Goal: Task Accomplishment & Management: Complete application form

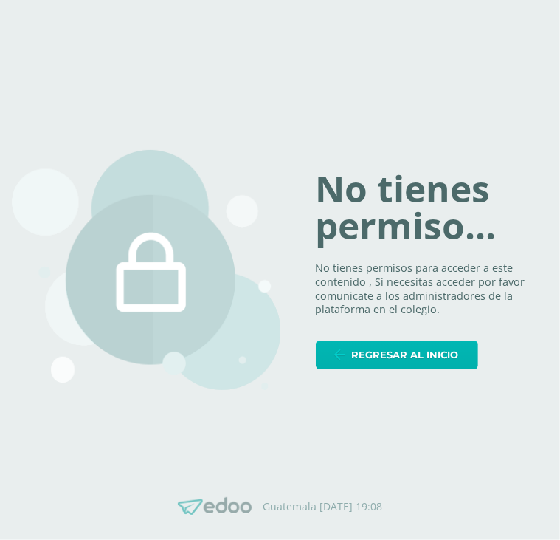
click at [441, 349] on span "Regresar al inicio" at bounding box center [405, 354] width 107 height 27
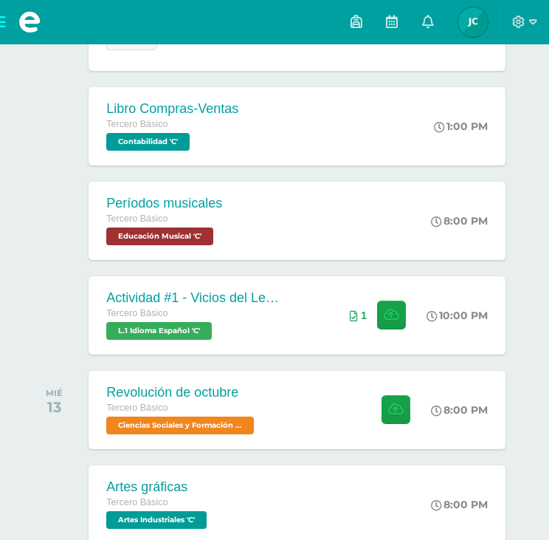
scroll to position [284, 0]
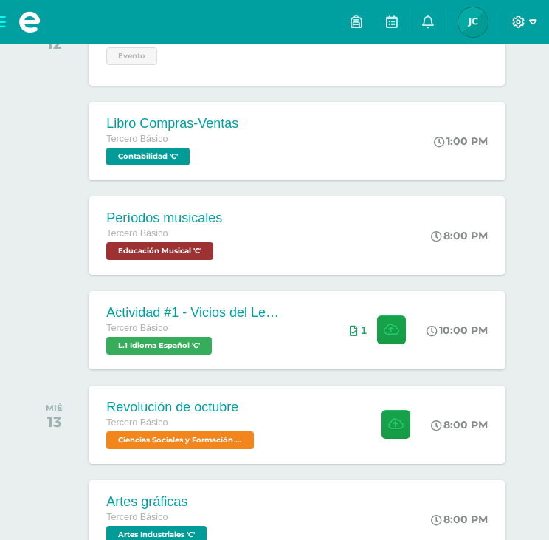
click at [517, 23] on icon at bounding box center [518, 21] width 13 height 13
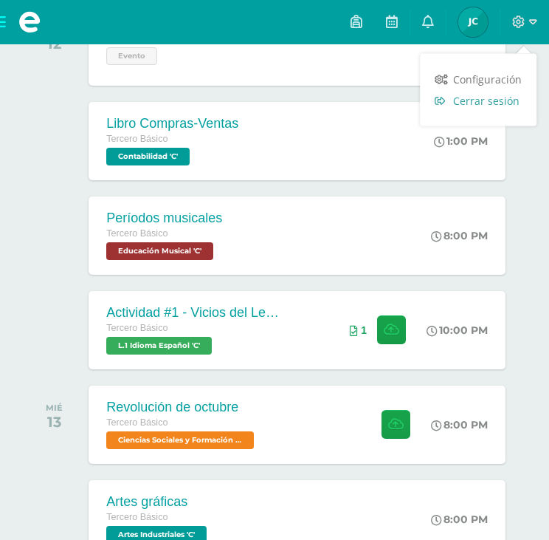
click at [503, 103] on span "Cerrar sesión" at bounding box center [486, 101] width 66 height 14
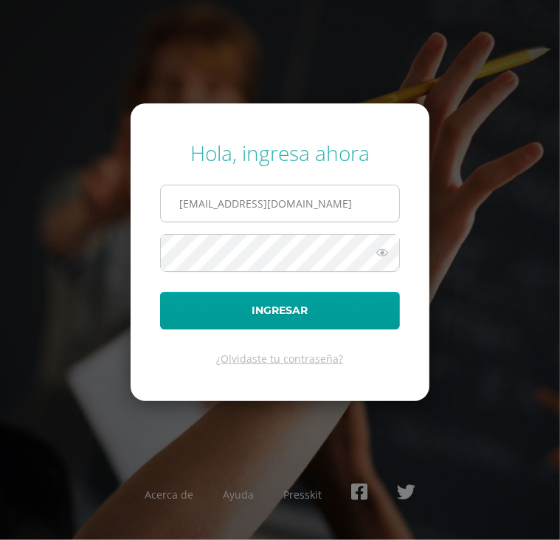
click at [327, 203] on input "346@laestrella.edu.gt" at bounding box center [280, 203] width 238 height 36
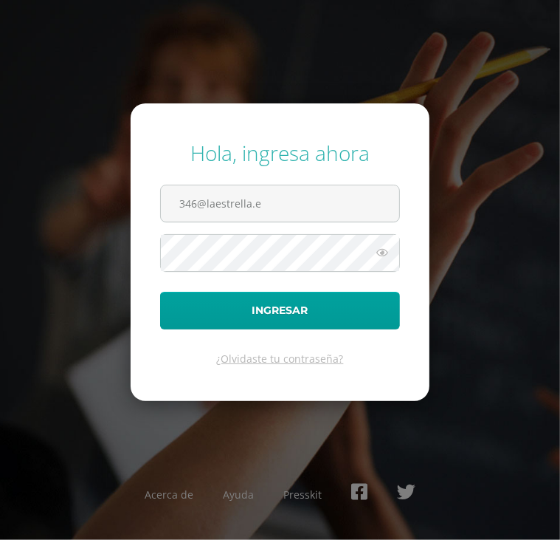
click at [463, 176] on div "Hola, ingresa ahora 346@laestrella.e Ingresar ¿Olvidaste tu contraseña? Acerca …" at bounding box center [280, 269] width 560 height 285
click at [272, 202] on input "346@laestrella.e" at bounding box center [280, 203] width 238 height 36
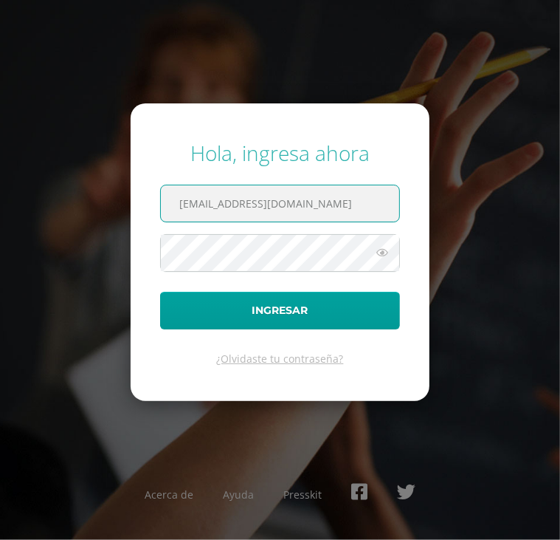
click at [313, 199] on input "346@laestrella.edu.gt" at bounding box center [280, 203] width 238 height 36
type input "[EMAIL_ADDRESS][DOMAIN_NAME]"
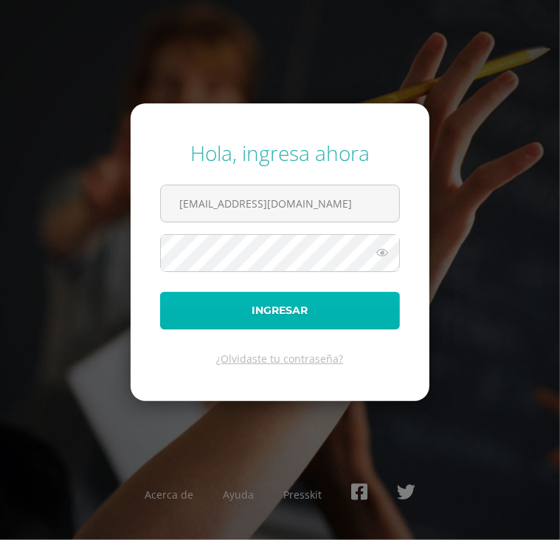
click at [296, 309] on button "Ingresar" at bounding box center [280, 311] width 240 height 38
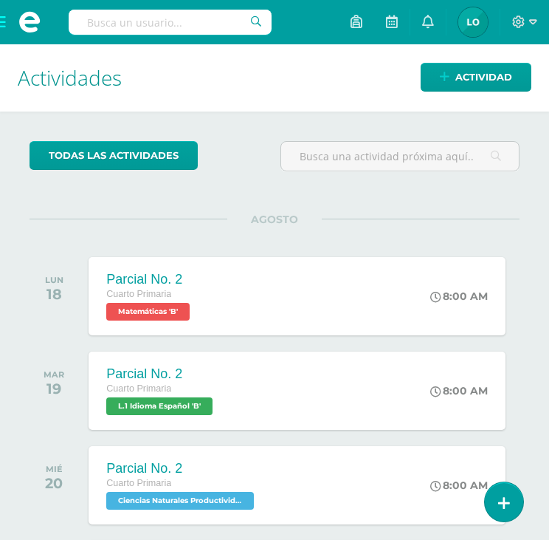
click at [1, 24] on span at bounding box center [29, 22] width 59 height 44
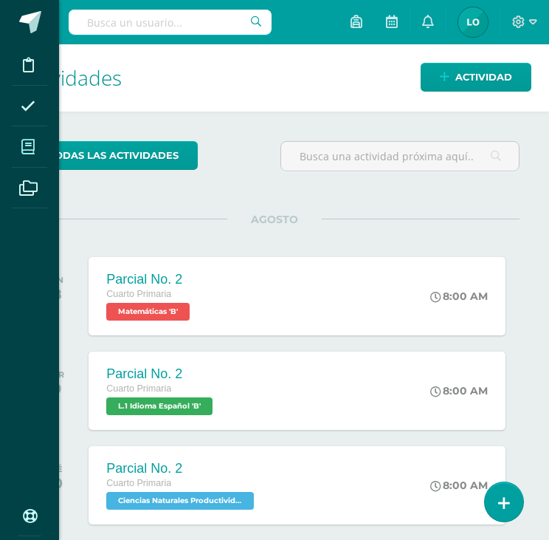
click at [21, 143] on span at bounding box center [28, 146] width 33 height 33
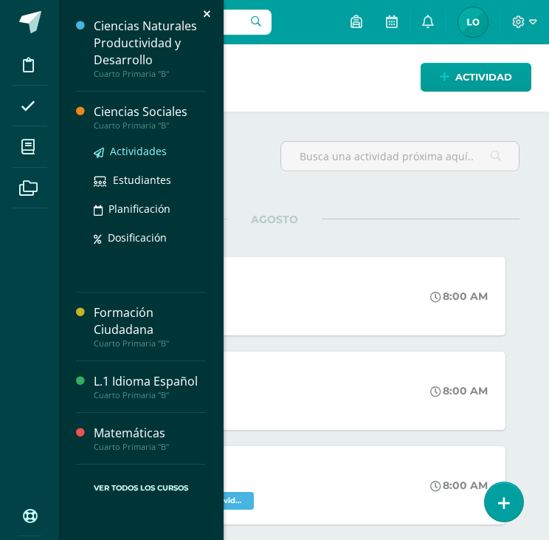
click at [137, 154] on span "Actividades" at bounding box center [138, 151] width 57 height 14
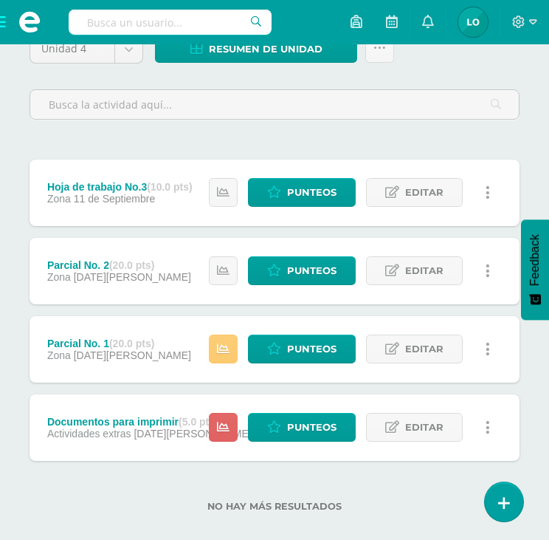
scroll to position [172, 0]
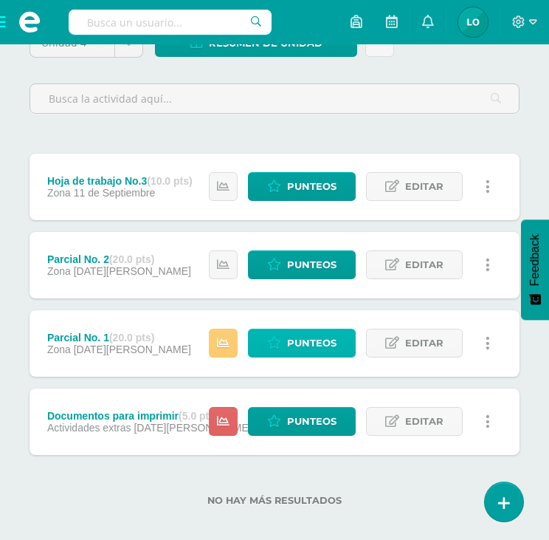
click at [328, 343] on span "Punteos" at bounding box center [311, 342] width 49 height 27
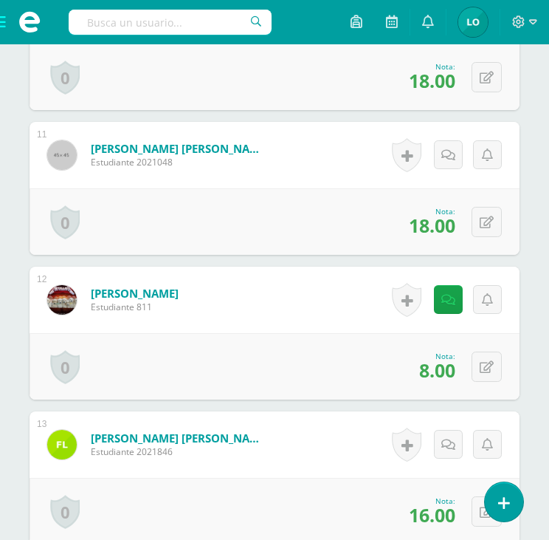
scroll to position [1911, 0]
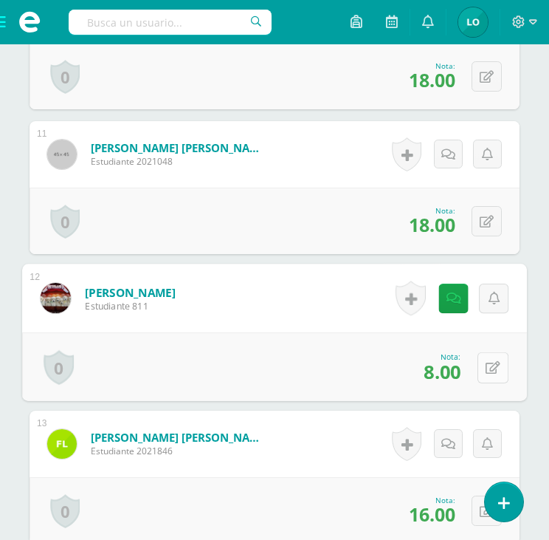
click at [483, 368] on button at bounding box center [493, 366] width 31 height 31
click at [413, 362] on input "8.00" at bounding box center [391, 371] width 59 height 30
type input "8"
type input "15"
click at [452, 367] on icon at bounding box center [453, 371] width 13 height 13
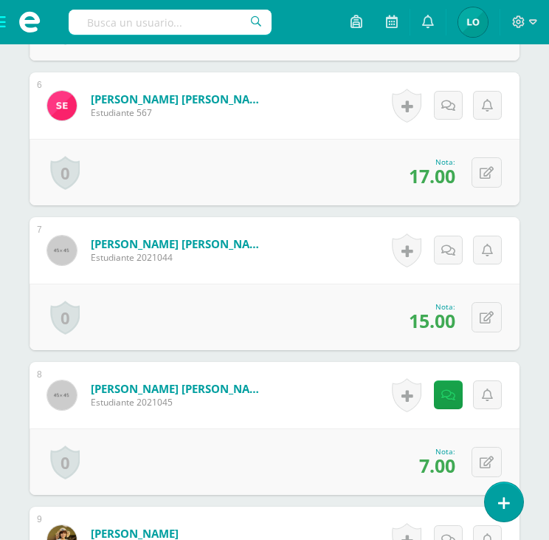
scroll to position [0, 0]
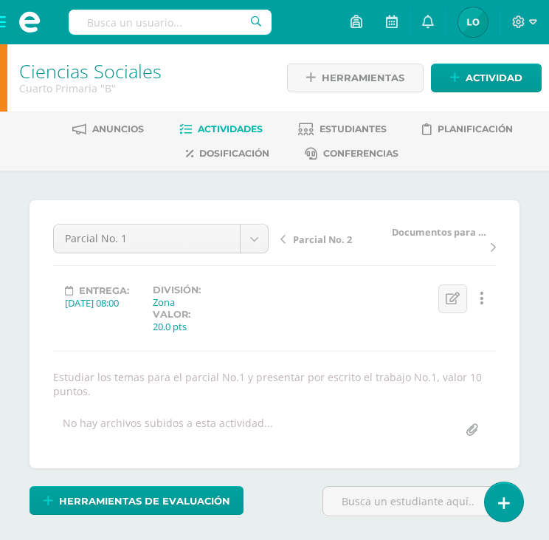
click at [1, 21] on span at bounding box center [29, 22] width 59 height 44
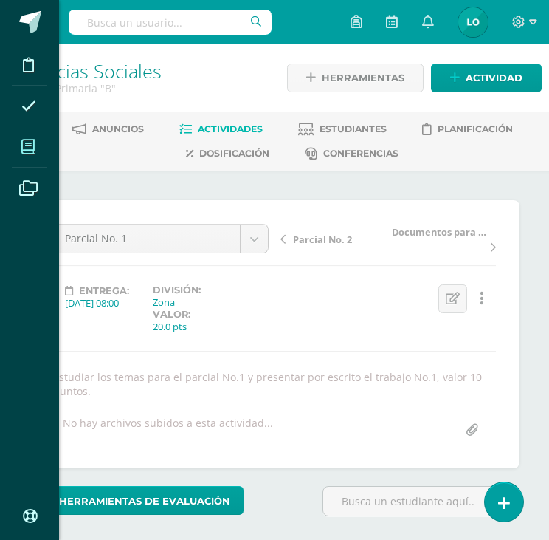
click at [29, 145] on icon at bounding box center [27, 146] width 13 height 15
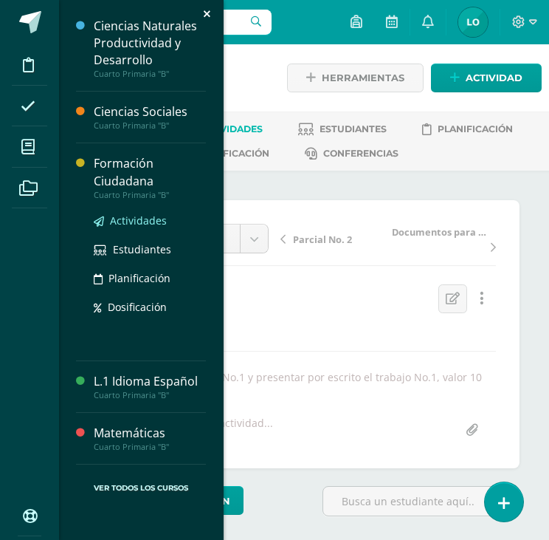
click at [123, 216] on span "Actividades" at bounding box center [138, 220] width 57 height 14
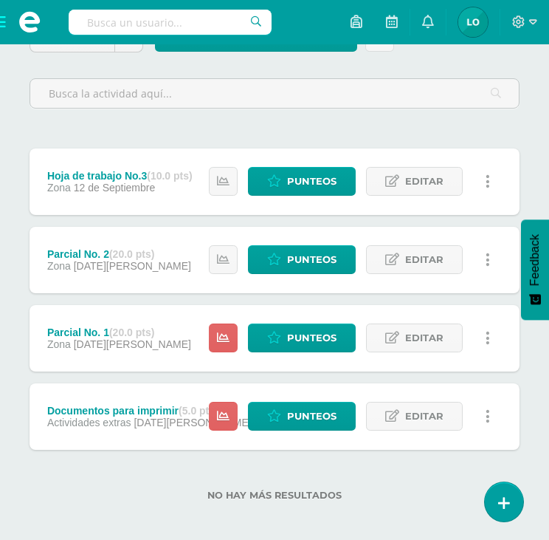
scroll to position [185, 0]
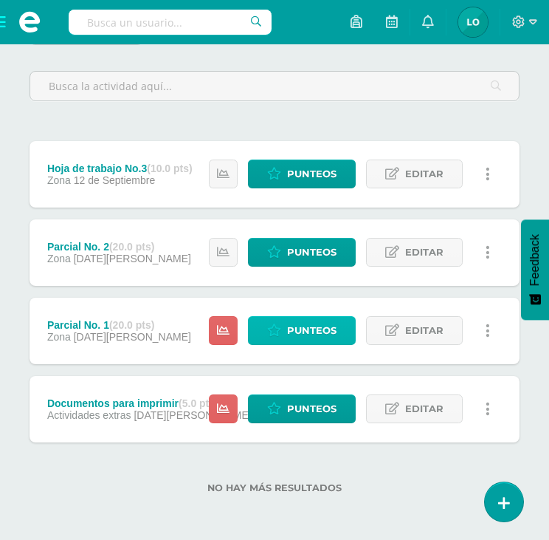
click at [284, 327] on link "Punteos" at bounding box center [302, 330] width 108 height 29
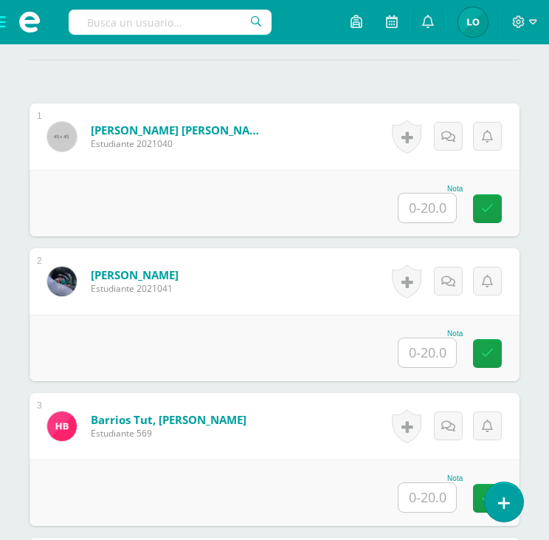
scroll to position [483, 0]
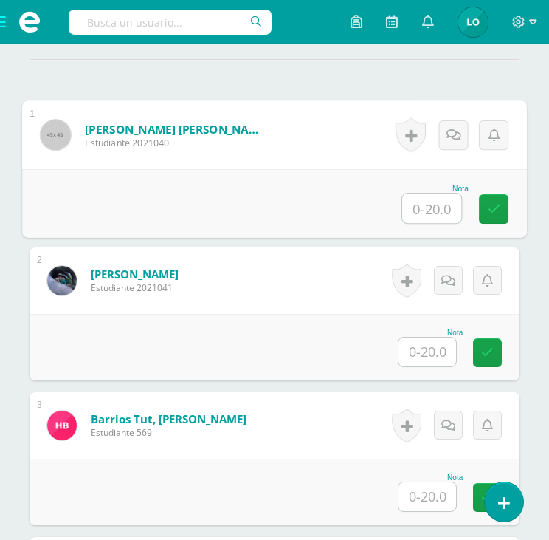
click at [418, 206] on input "text" at bounding box center [431, 208] width 59 height 30
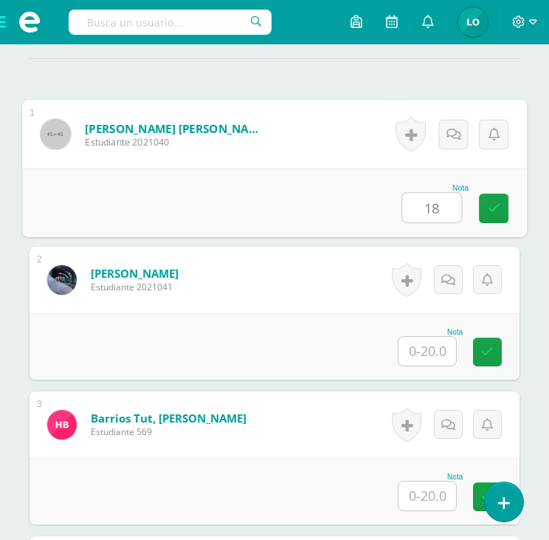
scroll to position [484, 0]
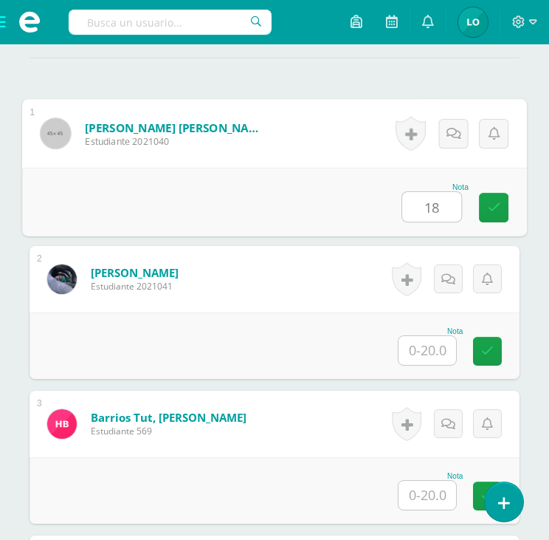
type input "18"
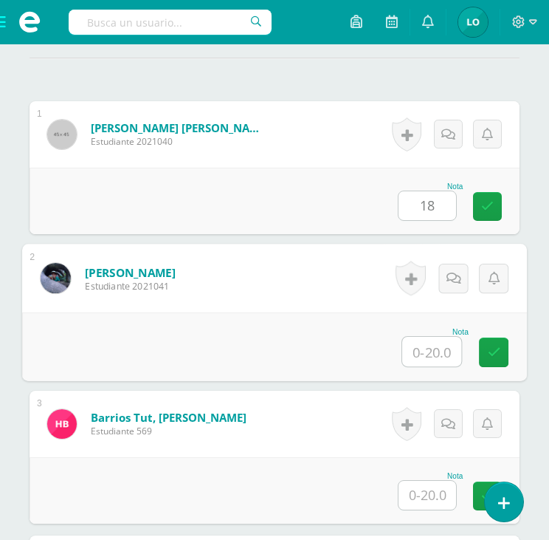
click at [435, 348] on input "text" at bounding box center [431, 352] width 59 height 30
type input "15"
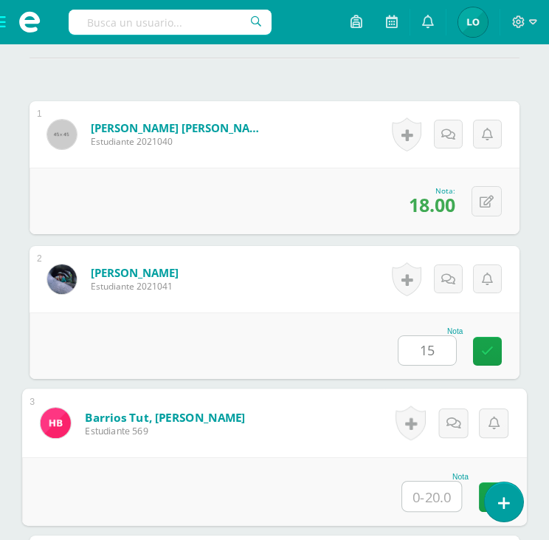
click at [424, 487] on input "text" at bounding box center [431, 496] width 59 height 30
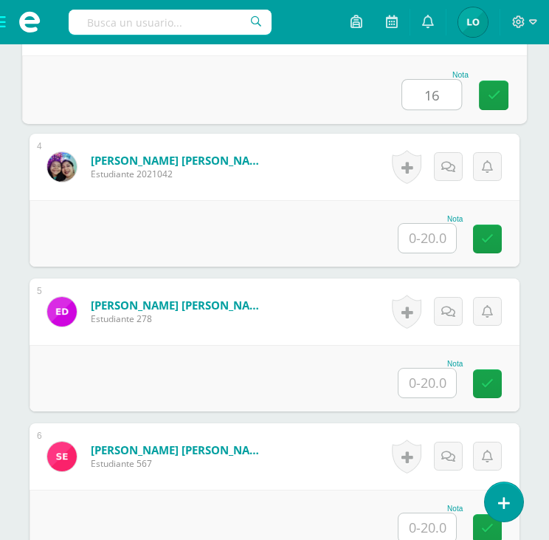
scroll to position [898, 0]
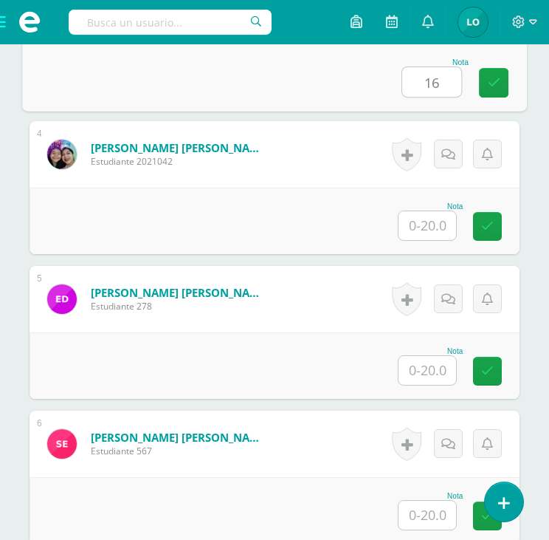
type input "16"
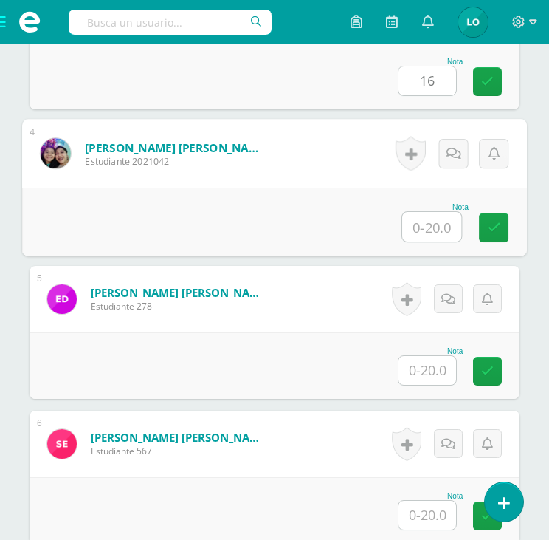
click at [428, 230] on input "text" at bounding box center [431, 227] width 59 height 30
type input "16"
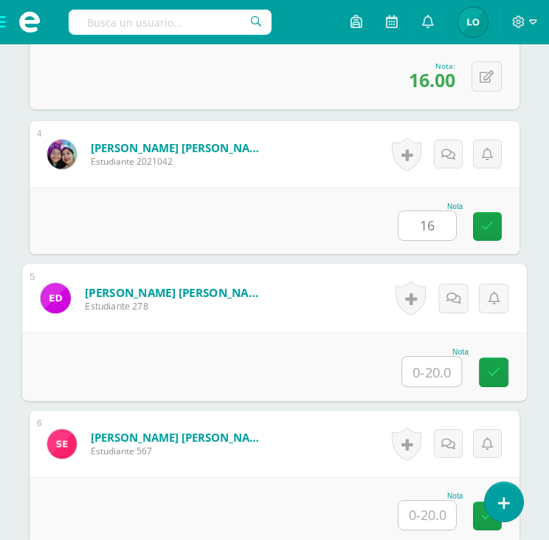
click at [422, 373] on input "text" at bounding box center [431, 371] width 59 height 30
type input "11"
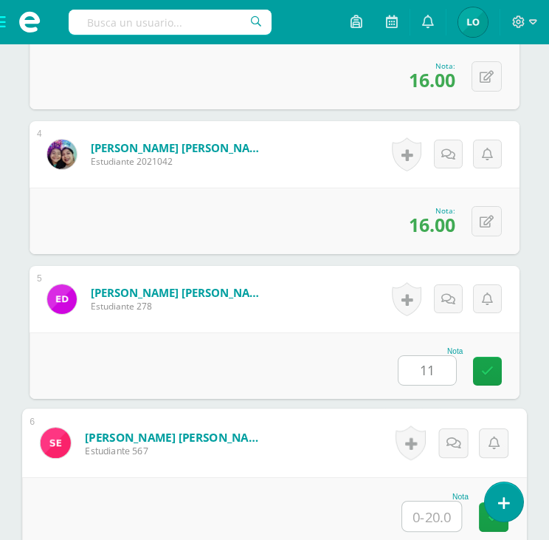
click at [418, 514] on input "text" at bounding box center [431, 516] width 59 height 30
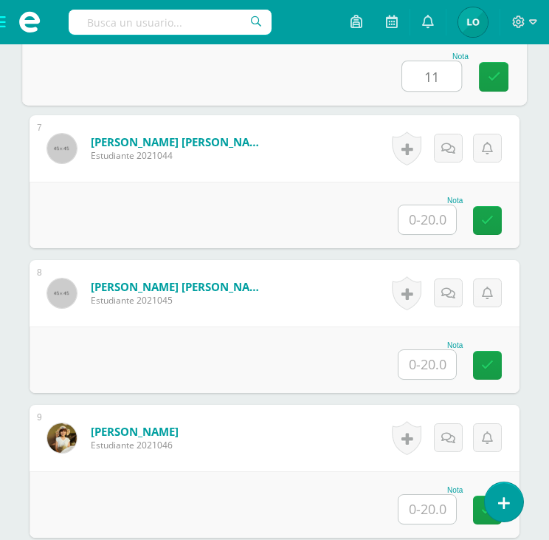
scroll to position [1358, 0]
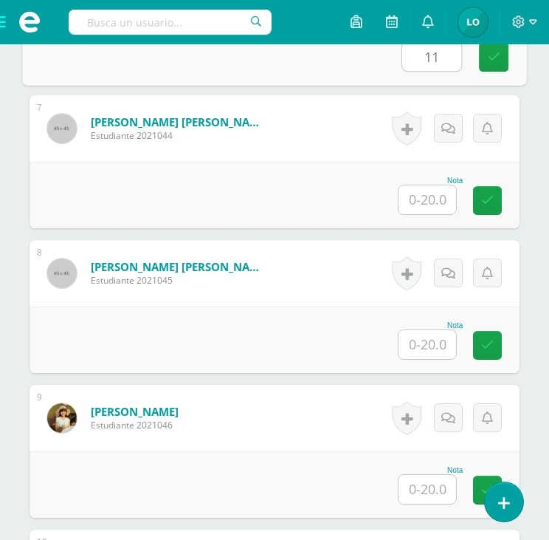
type input "11"
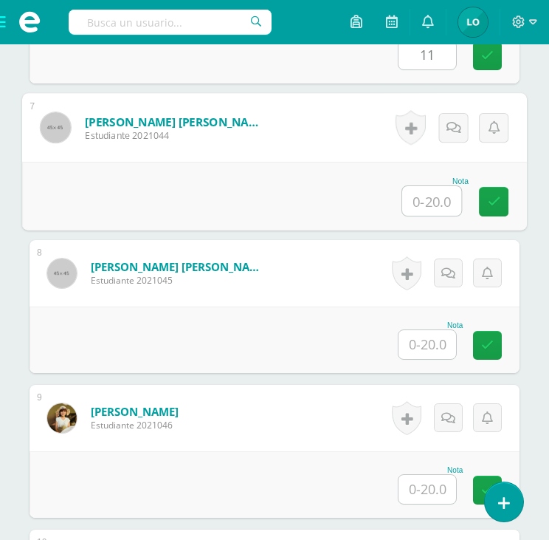
click at [430, 186] on input "text" at bounding box center [431, 201] width 59 height 30
type input "9"
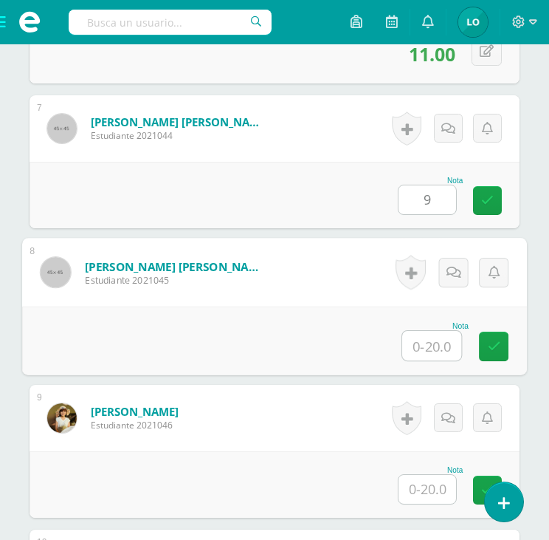
click at [424, 336] on input "text" at bounding box center [431, 346] width 59 height 30
type input "1"
click at [452, 267] on icon at bounding box center [454, 272] width 15 height 13
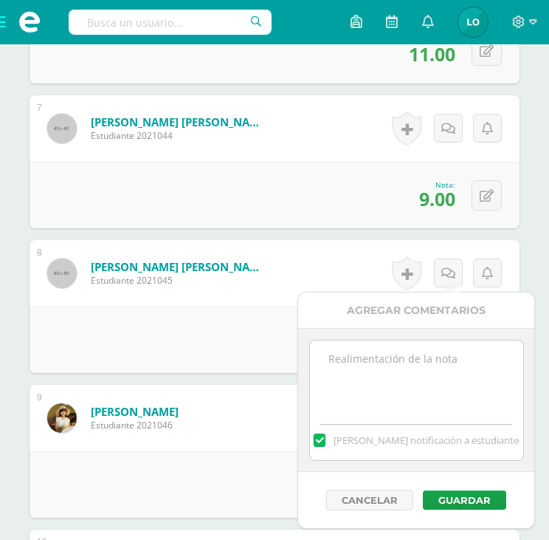
click at [383, 349] on textarea at bounding box center [416, 377] width 213 height 74
type textarea "No presento trabajo No. 1"
click at [452, 492] on button "Guardar" at bounding box center [464, 499] width 83 height 19
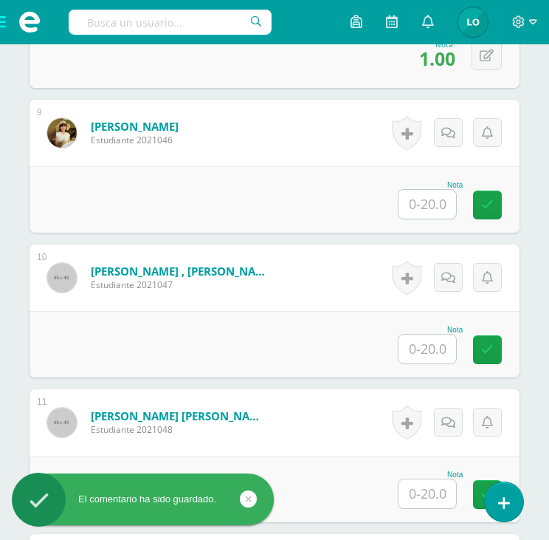
scroll to position [1688, 0]
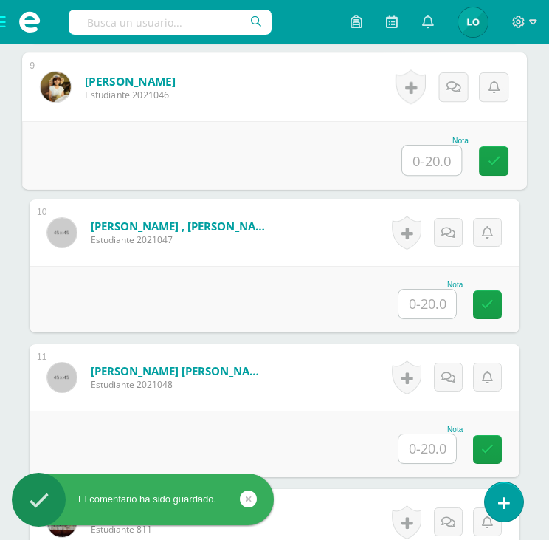
click at [438, 156] on input "text" at bounding box center [431, 160] width 59 height 30
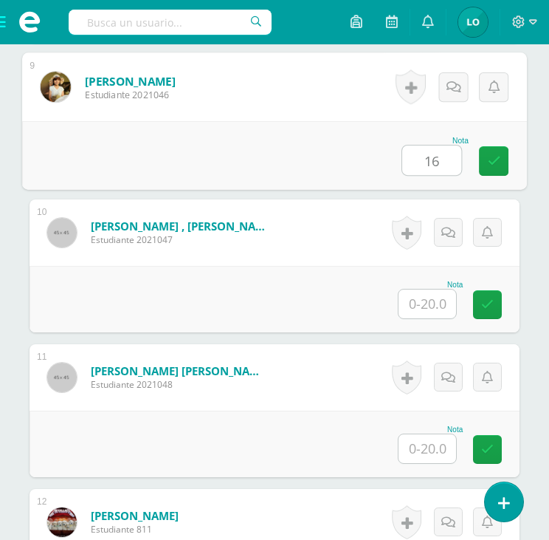
type input "16"
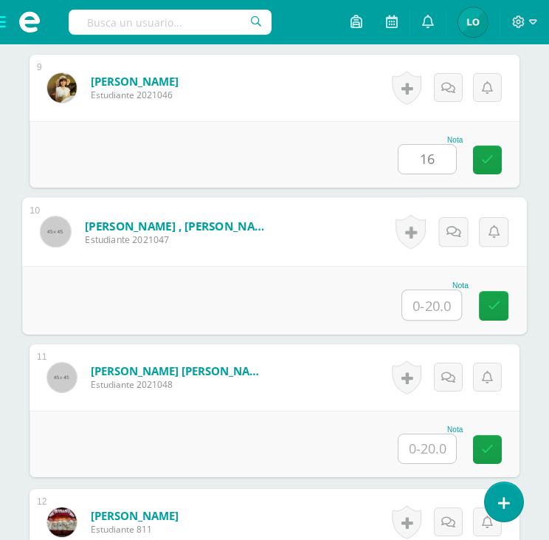
click at [432, 300] on input "text" at bounding box center [431, 305] width 59 height 30
type input "20"
click at [430, 447] on input "text" at bounding box center [428, 448] width 58 height 29
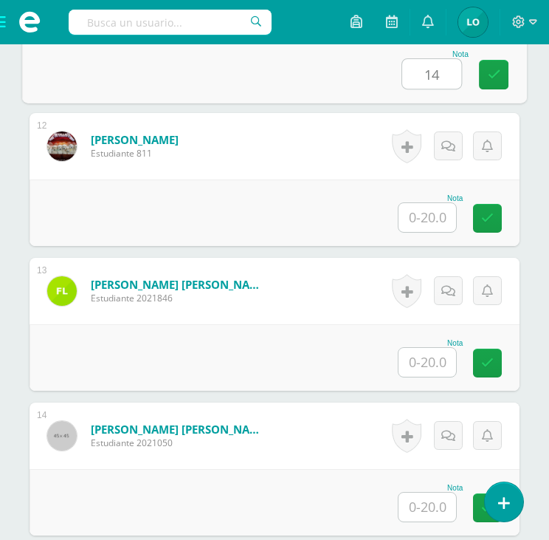
scroll to position [2121, 0]
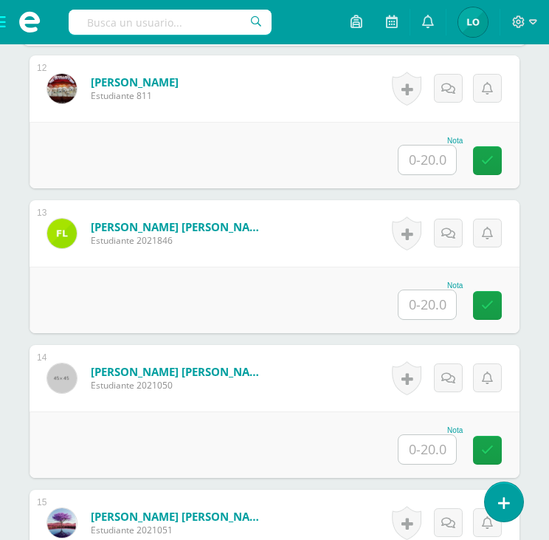
type input "14"
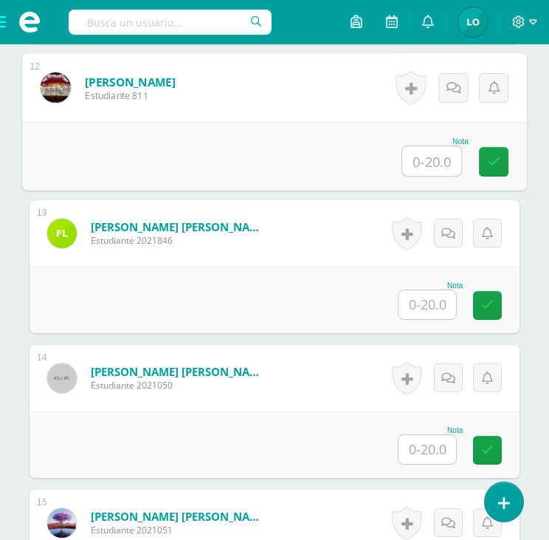
click at [435, 162] on input "text" at bounding box center [431, 161] width 59 height 30
type input "8"
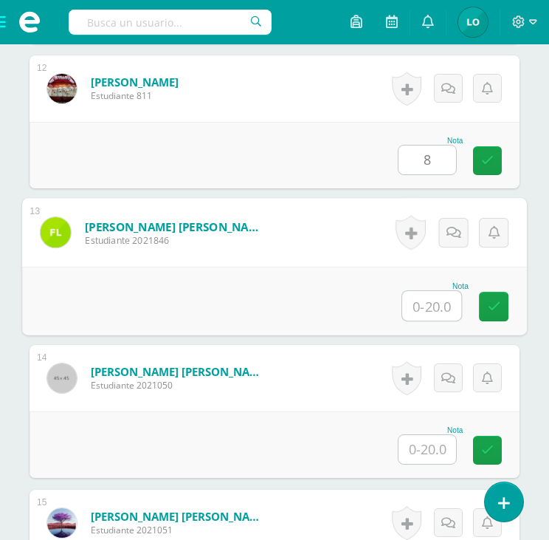
click at [431, 300] on input "text" at bounding box center [431, 306] width 59 height 30
type input "15"
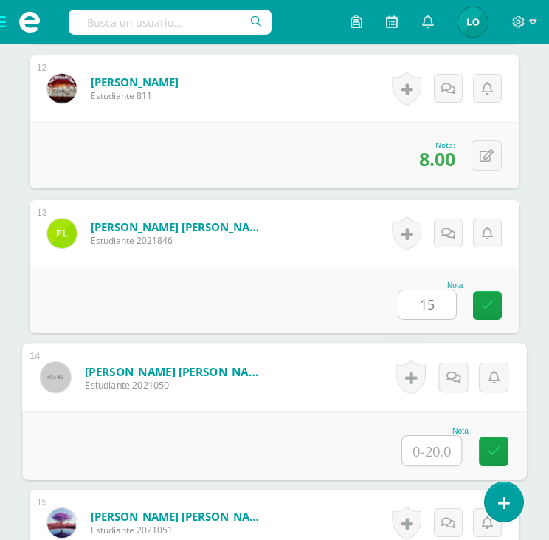
click at [431, 447] on input "text" at bounding box center [431, 450] width 59 height 30
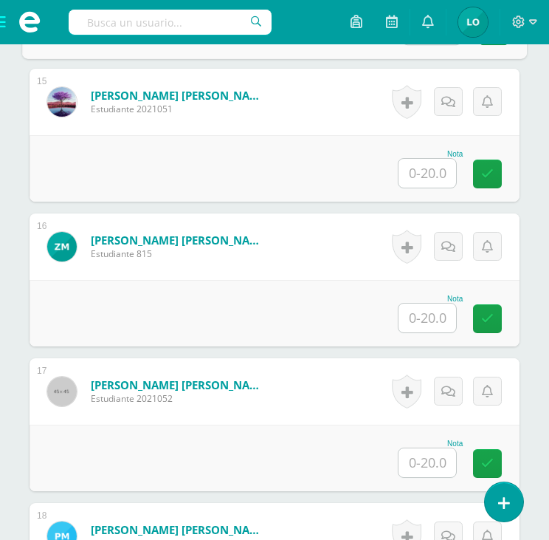
scroll to position [2548, 0]
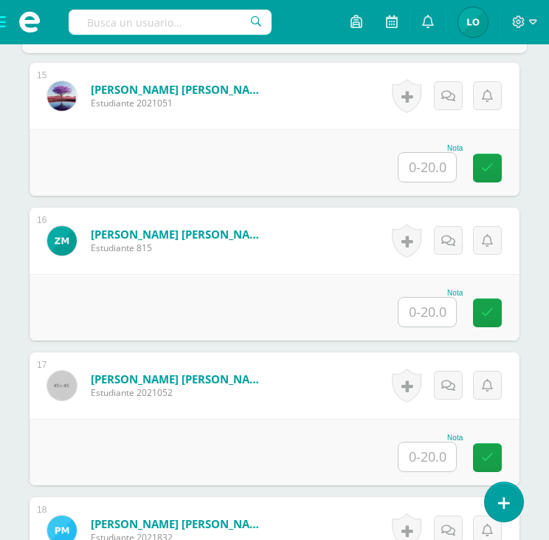
type input "12"
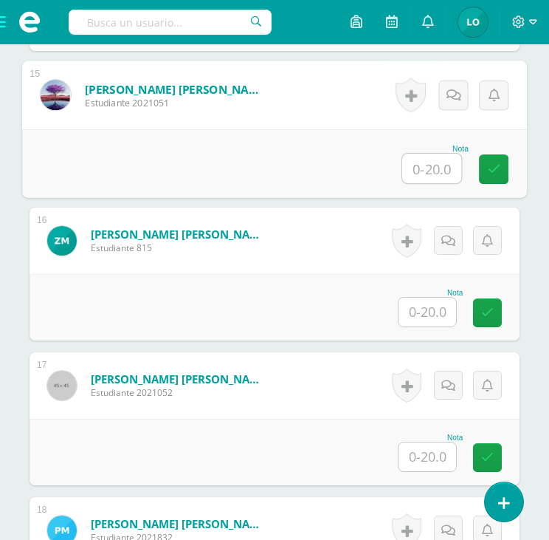
click at [441, 170] on input "text" at bounding box center [431, 169] width 59 height 30
type input "17"
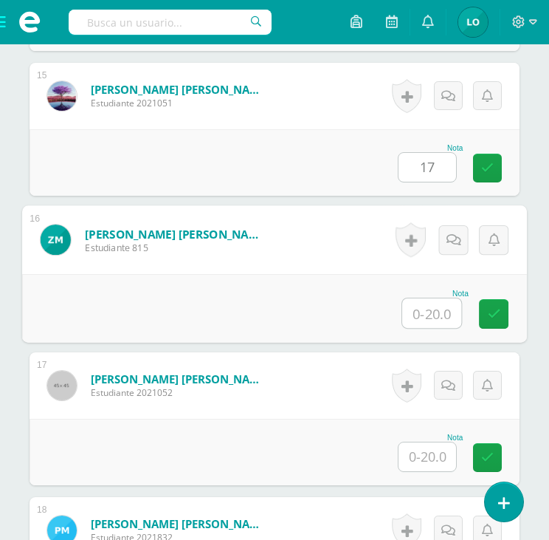
click at [424, 300] on input "text" at bounding box center [431, 313] width 59 height 30
type input "14"
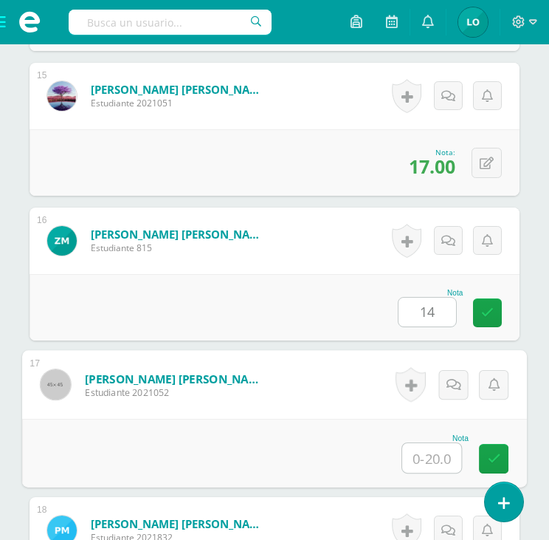
click at [427, 449] on input "text" at bounding box center [431, 458] width 59 height 30
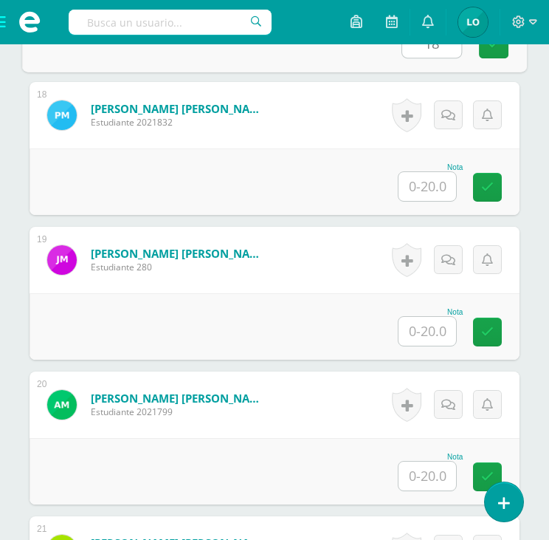
scroll to position [2969, 0]
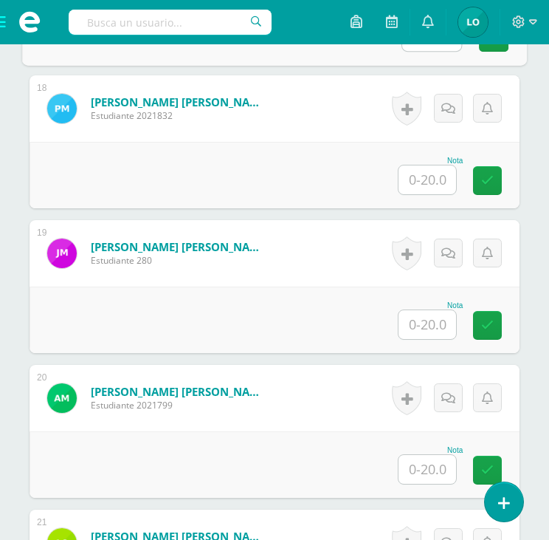
type input "18"
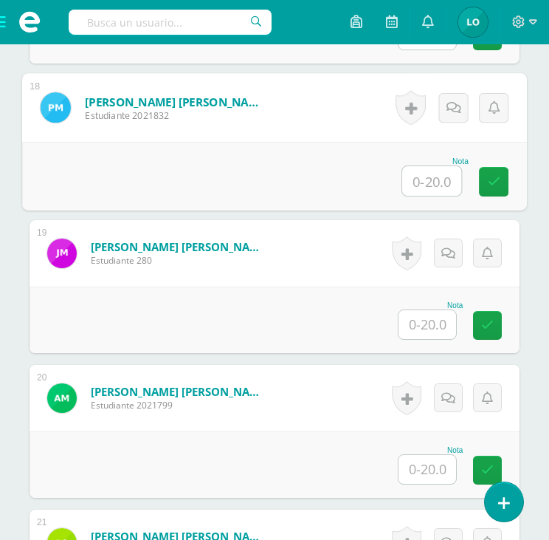
click at [434, 176] on input "text" at bounding box center [431, 181] width 59 height 30
type input "8"
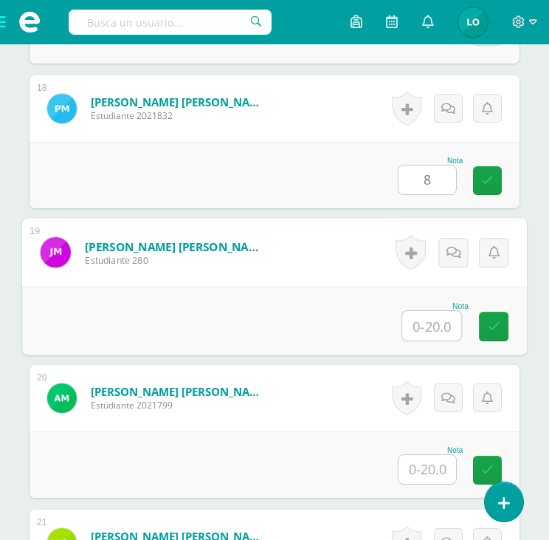
click at [429, 318] on input "text" at bounding box center [431, 326] width 59 height 30
type input "18"
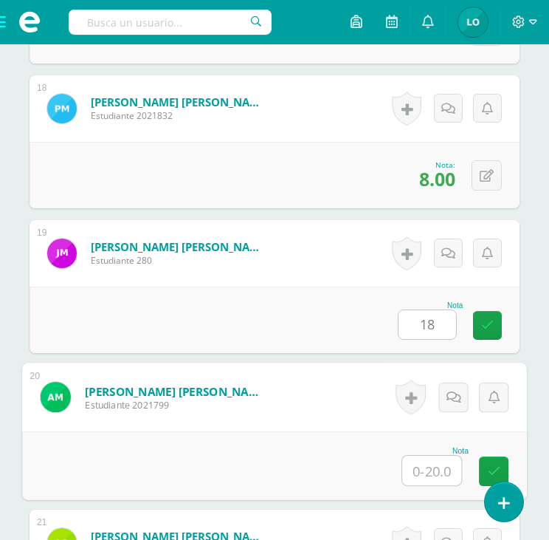
click at [429, 474] on input "text" at bounding box center [431, 470] width 59 height 30
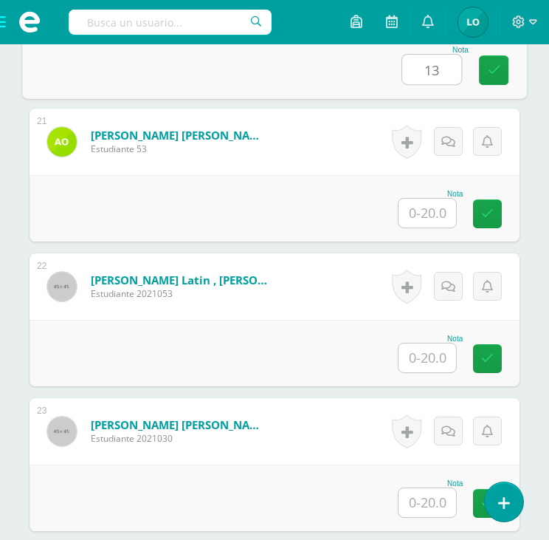
scroll to position [3416, 0]
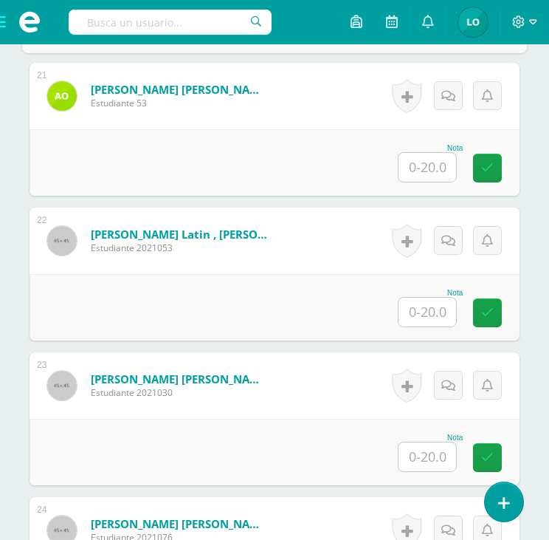
type input "13"
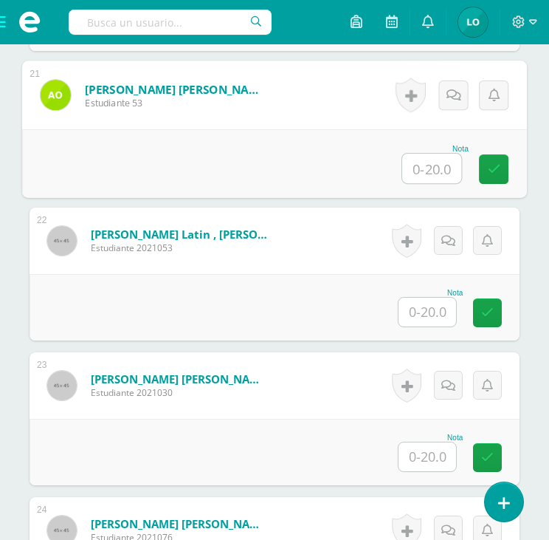
click at [430, 168] on input "text" at bounding box center [431, 169] width 59 height 30
type input "17"
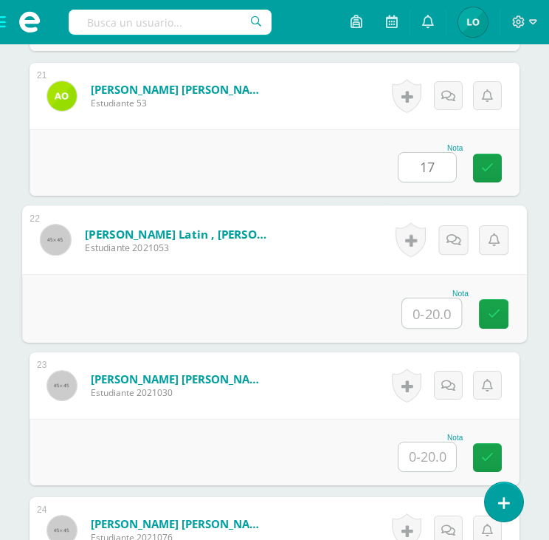
click at [428, 303] on input "text" at bounding box center [431, 313] width 59 height 30
type input "16"
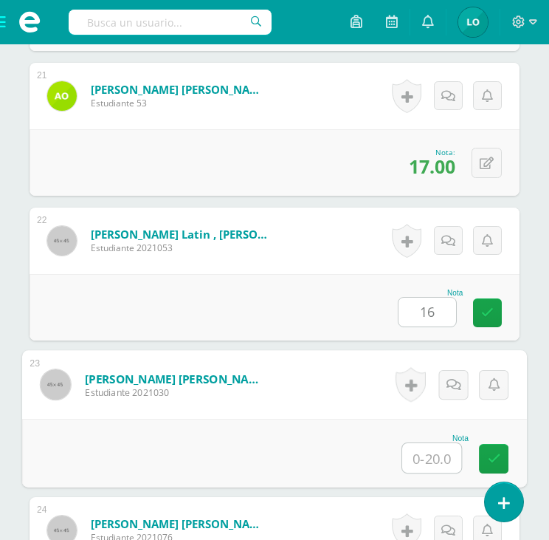
click at [430, 451] on input "text" at bounding box center [431, 458] width 59 height 30
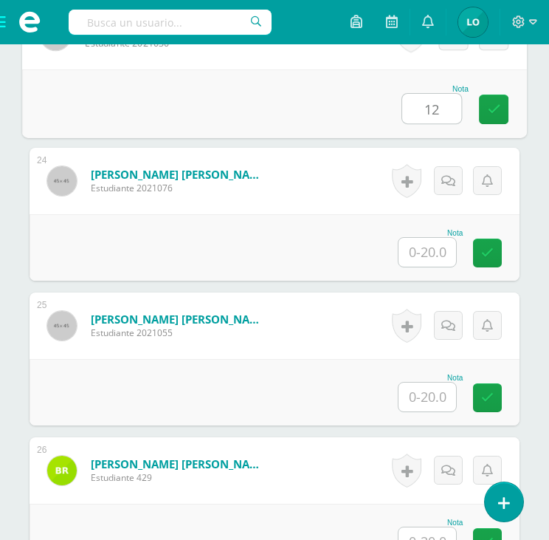
scroll to position [3772, 0]
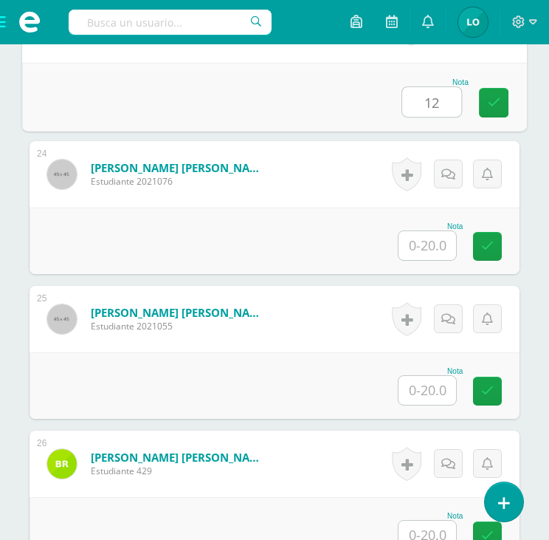
type input "12"
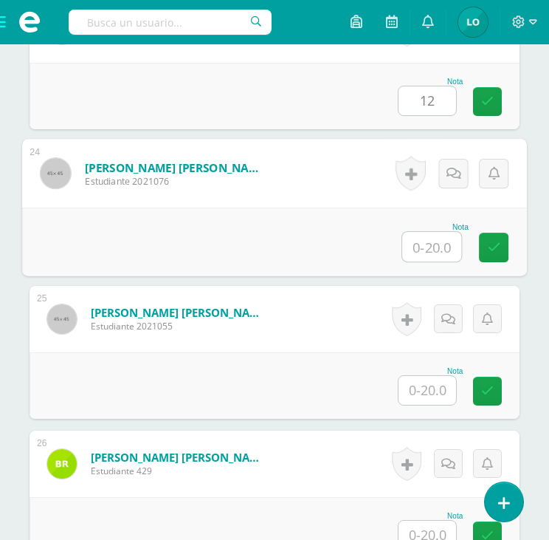
click at [432, 247] on input "text" at bounding box center [431, 247] width 59 height 30
type input "4"
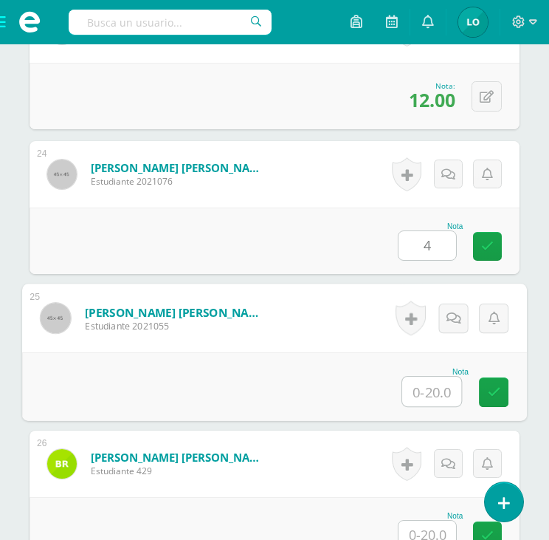
click at [416, 389] on input "text" at bounding box center [431, 391] width 59 height 30
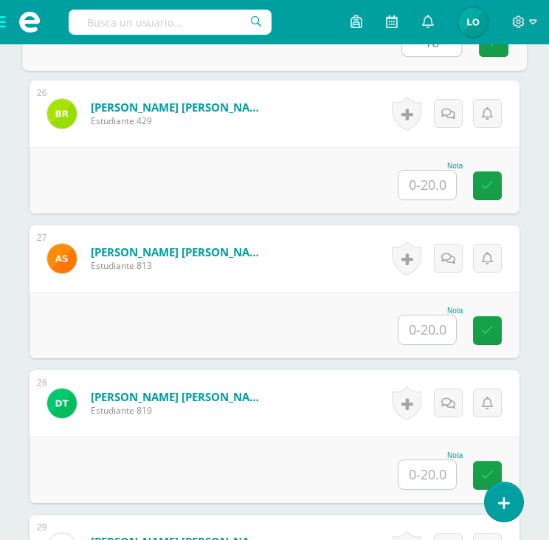
scroll to position [4134, 0]
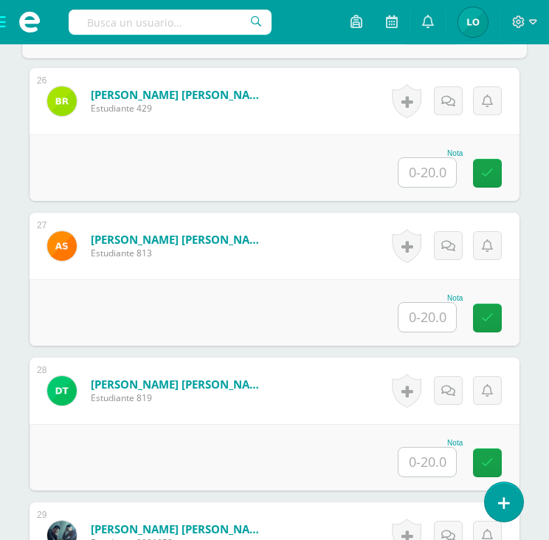
type input "10"
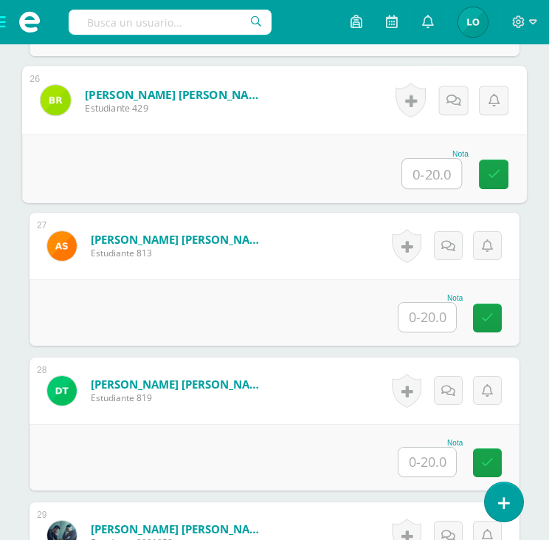
click at [435, 173] on input "text" at bounding box center [431, 174] width 59 height 30
type input "16"
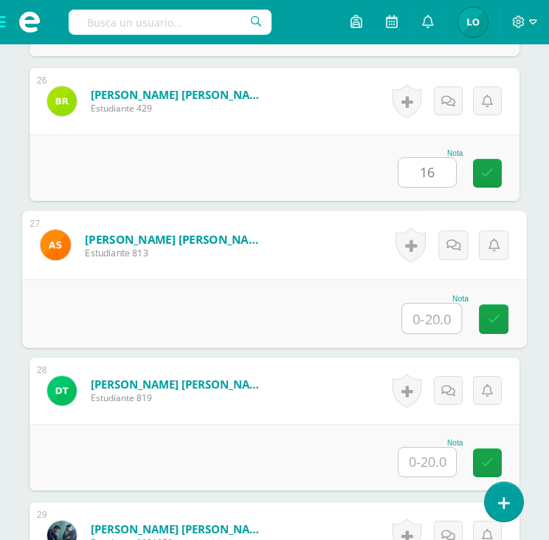
click at [433, 314] on input "text" at bounding box center [431, 318] width 59 height 30
type input "8"
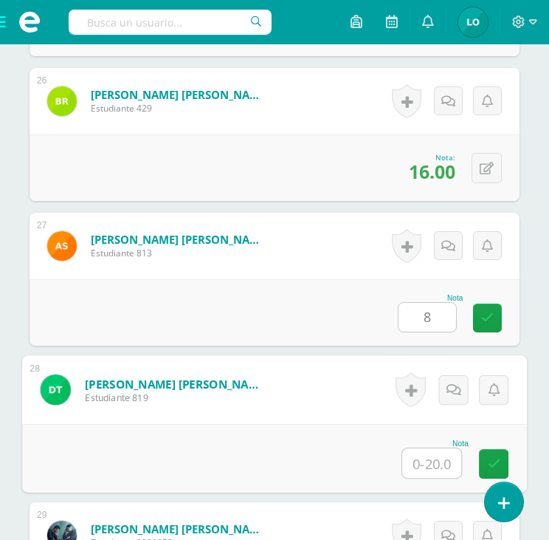
click at [434, 453] on input "text" at bounding box center [431, 463] width 59 height 30
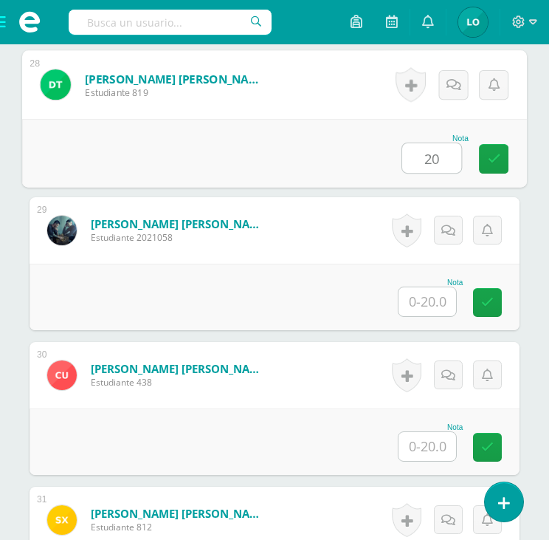
scroll to position [4523, 0]
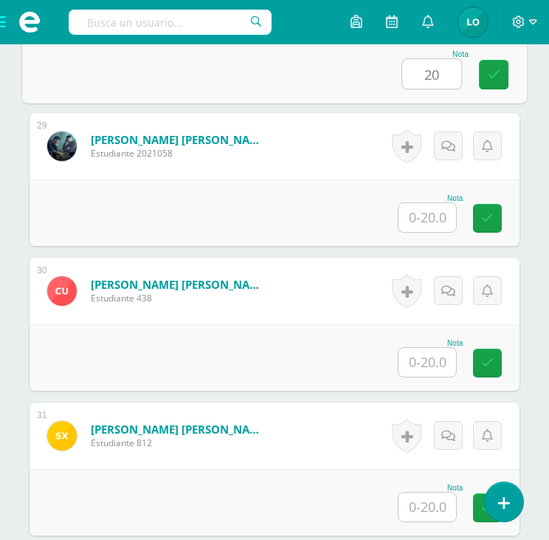
type input "20"
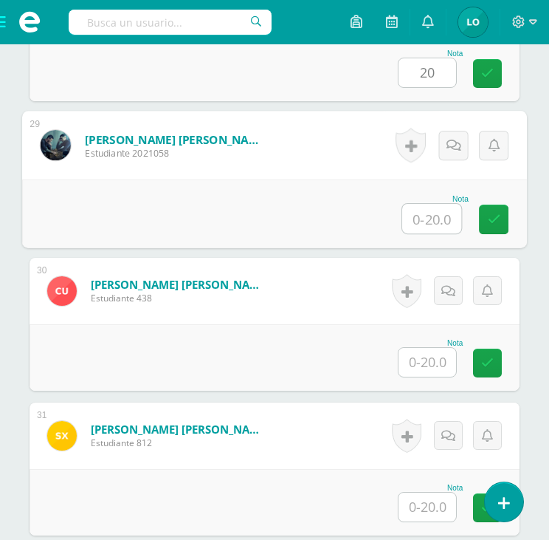
click at [432, 219] on input "text" at bounding box center [431, 219] width 59 height 30
type input "8"
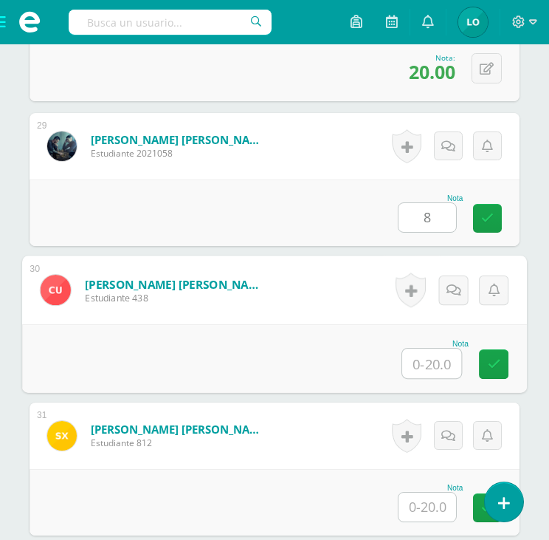
click at [431, 350] on input "text" at bounding box center [431, 363] width 59 height 30
type input "9"
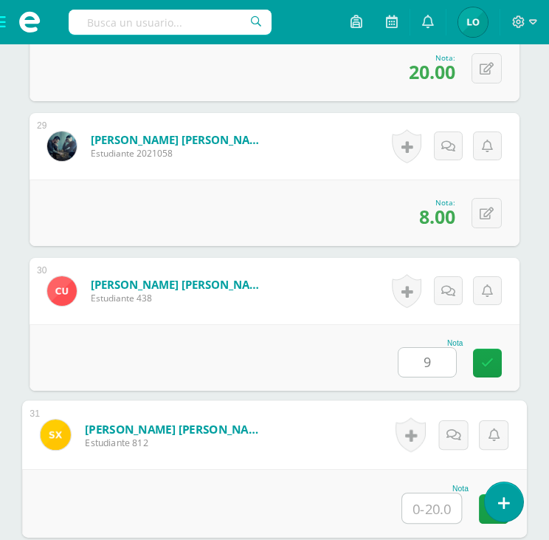
click at [435, 506] on input "text" at bounding box center [431, 508] width 59 height 30
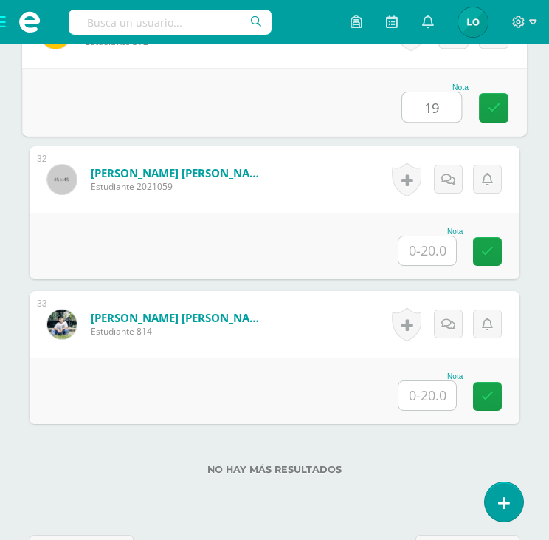
scroll to position [4976, 0]
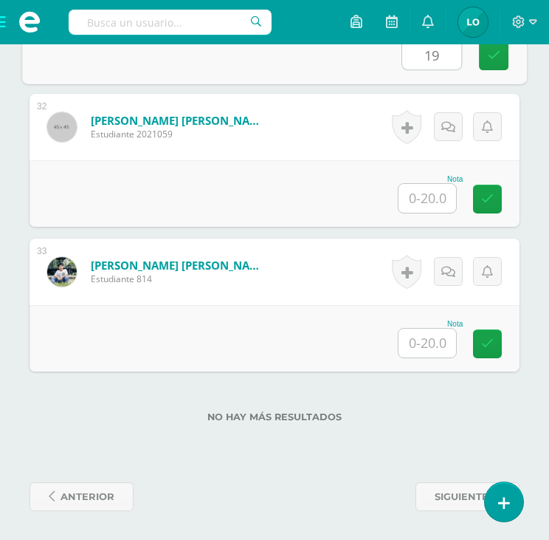
type input "19"
click at [444, 199] on input "text" at bounding box center [428, 198] width 58 height 29
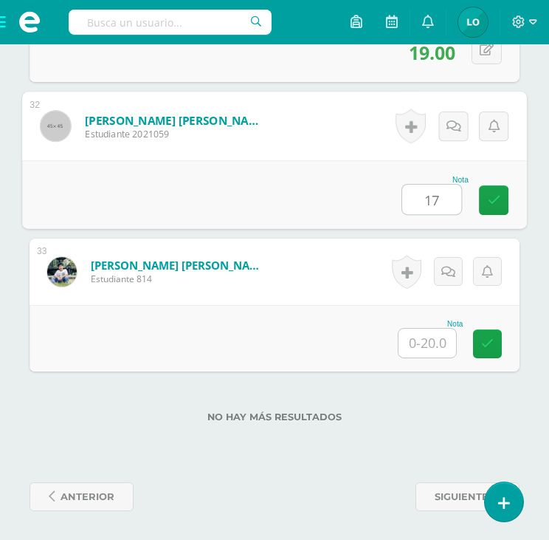
type input "17"
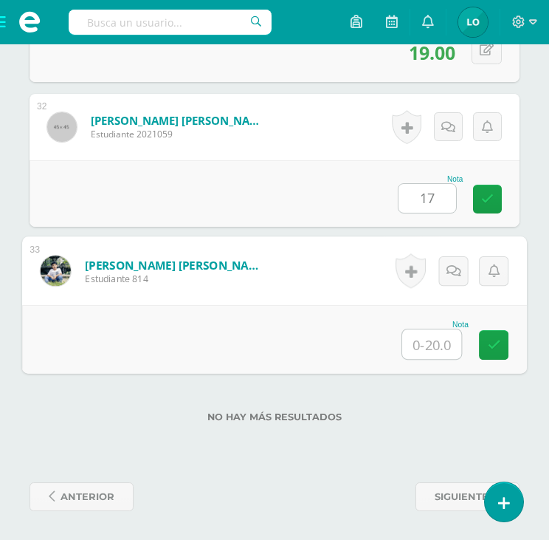
click at [434, 331] on input "text" at bounding box center [431, 344] width 59 height 30
type input "15"
click at [495, 347] on icon at bounding box center [494, 344] width 13 height 13
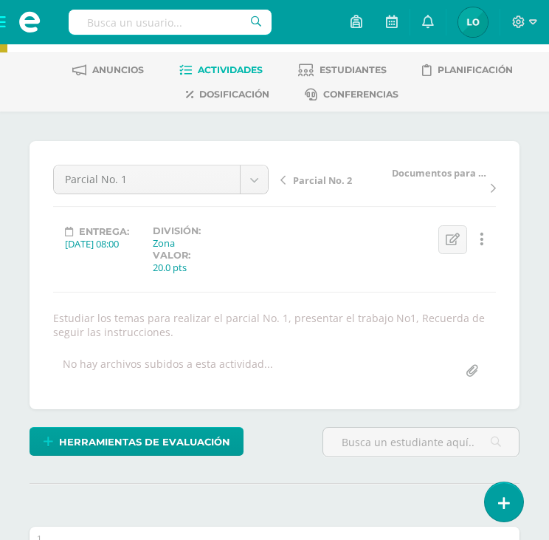
scroll to position [0, 0]
